Goal: Task Accomplishment & Management: Use online tool/utility

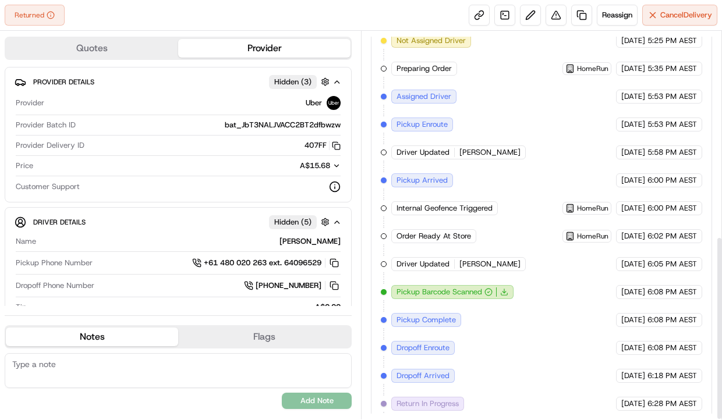
scroll to position [431, 0]
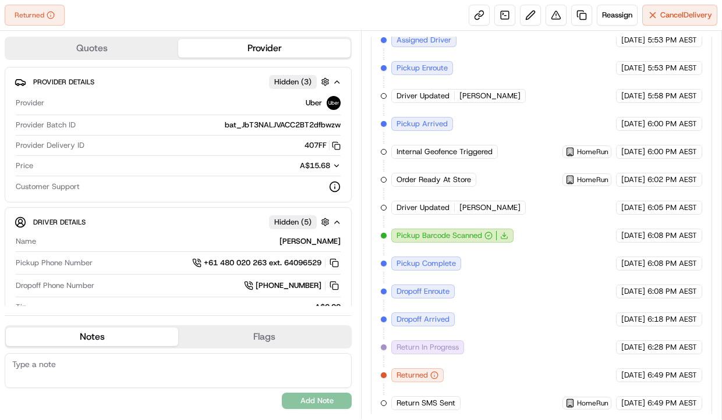
click at [447, 345] on span "Return In Progress" at bounding box center [428, 347] width 62 height 10
click at [472, 374] on div "Created (Sent To Provider) Uber 23/09/2025 5:25 PM AEST Not Assigned Driver Ube…" at bounding box center [541, 179] width 321 height 461
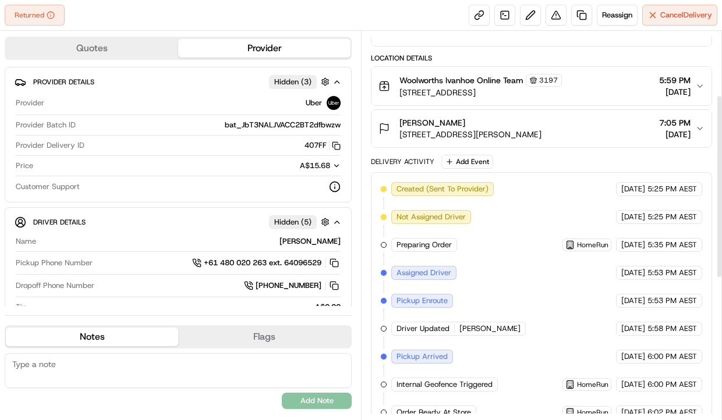
scroll to position [0, 0]
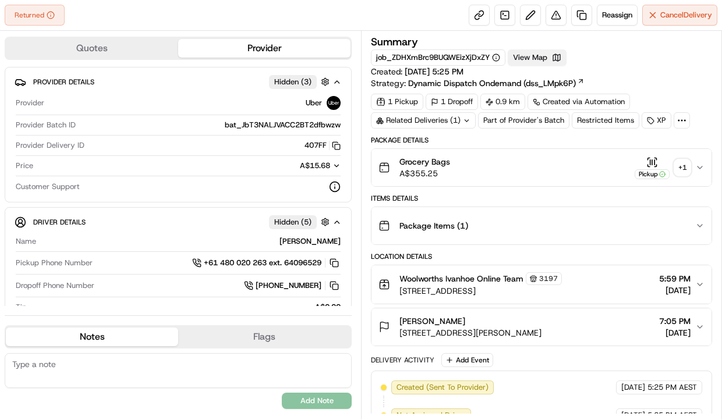
click at [527, 58] on button "View Map" at bounding box center [537, 57] width 59 height 16
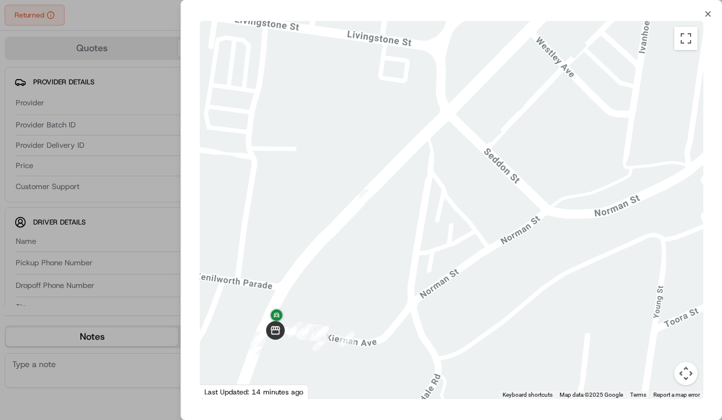
drag, startPoint x: 313, startPoint y: 236, endPoint x: 381, endPoint y: 178, distance: 90.0
click at [380, 178] on div at bounding box center [452, 210] width 504 height 378
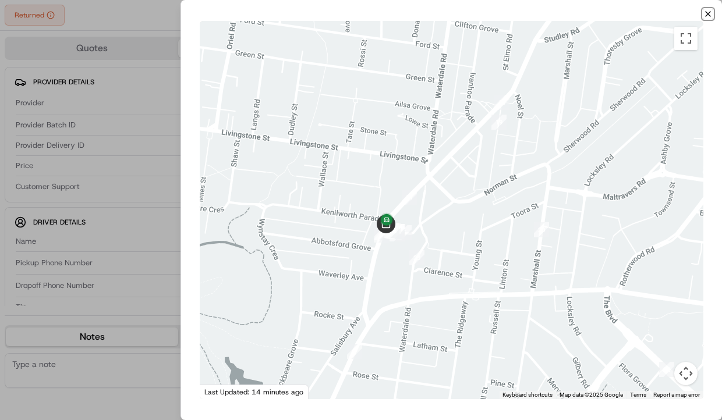
click at [707, 12] on icon "button" at bounding box center [707, 13] width 9 height 9
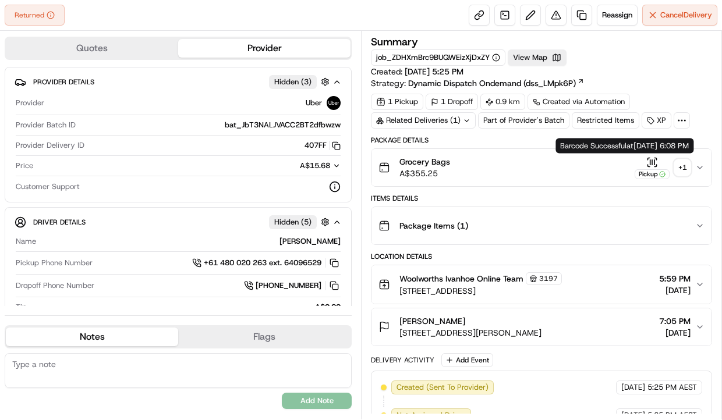
click at [649, 162] on icon "button" at bounding box center [652, 163] width 12 height 12
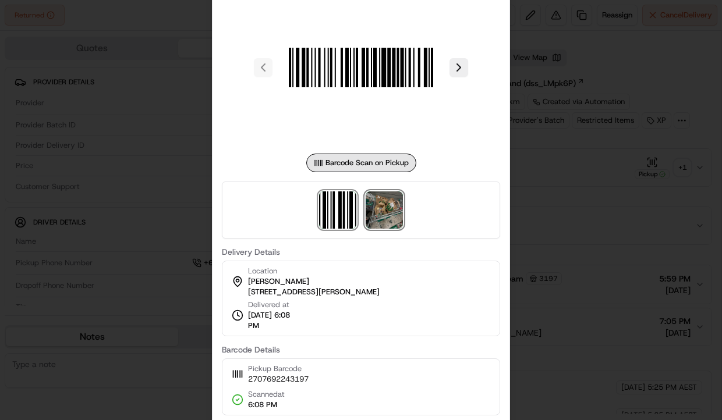
click at [395, 200] on img at bounding box center [384, 210] width 37 height 37
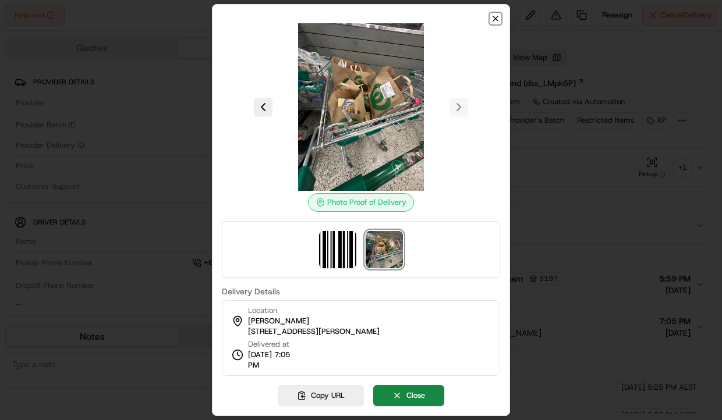
click at [494, 16] on icon "button" at bounding box center [495, 18] width 9 height 9
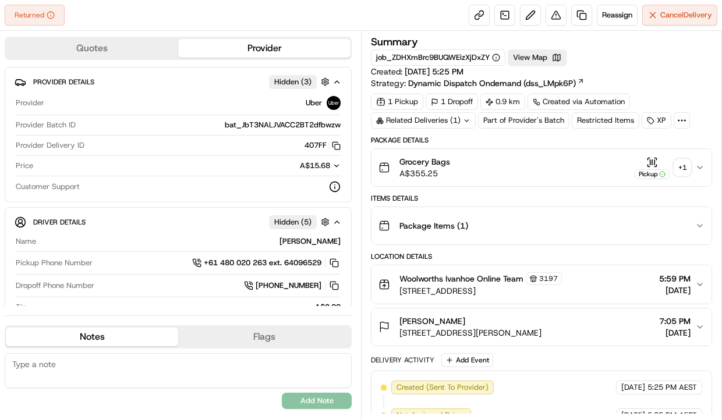
click at [608, 13] on span "Reassign" at bounding box center [617, 15] width 30 height 10
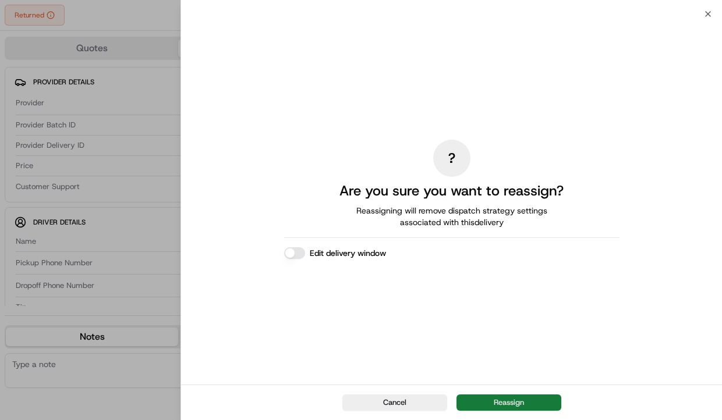
click at [510, 398] on button "Reassign" at bounding box center [509, 403] width 105 height 16
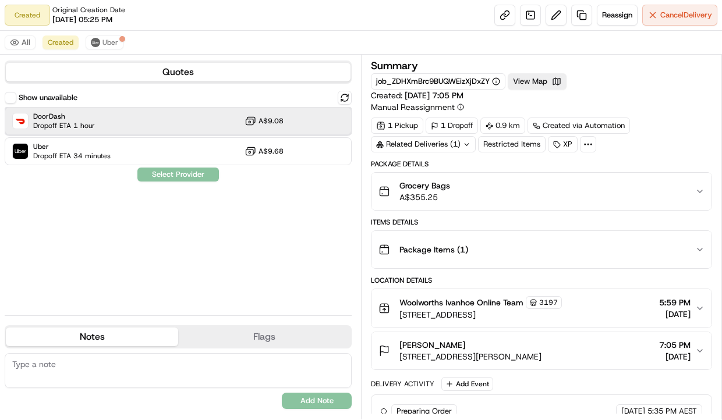
click at [115, 121] on div "DoorDash Dropoff ETA 1 hour A$9.08" at bounding box center [178, 121] width 347 height 28
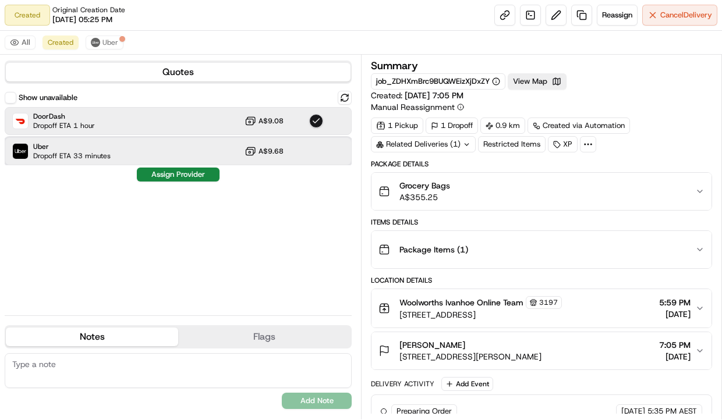
click at [121, 144] on div "Uber Dropoff ETA 33 minutes A$9.68" at bounding box center [178, 151] width 347 height 28
click at [125, 123] on div "DoorDash Dropoff ETA 1 hour A$9.08" at bounding box center [178, 121] width 347 height 28
click at [124, 155] on div "Uber Dropoff ETA 33 minutes A$9.68" at bounding box center [178, 151] width 347 height 28
click at [130, 130] on div "DoorDash Dropoff ETA 1 hour A$9.08" at bounding box center [178, 121] width 347 height 28
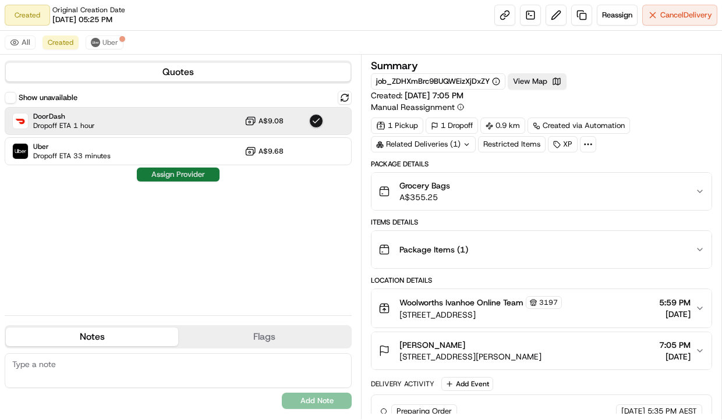
click at [185, 177] on button "Assign Provider" at bounding box center [178, 175] width 83 height 14
